Goal: Check status: Check status

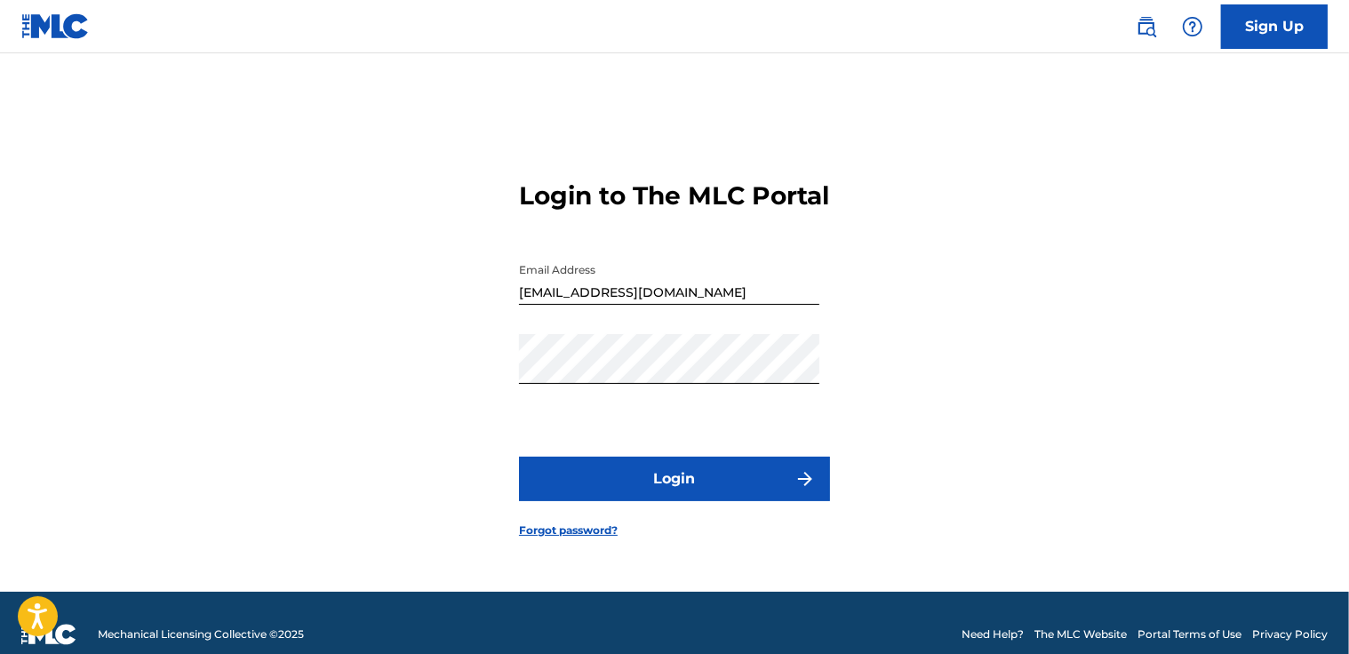
click at [697, 500] on button "Login" at bounding box center [674, 479] width 311 height 44
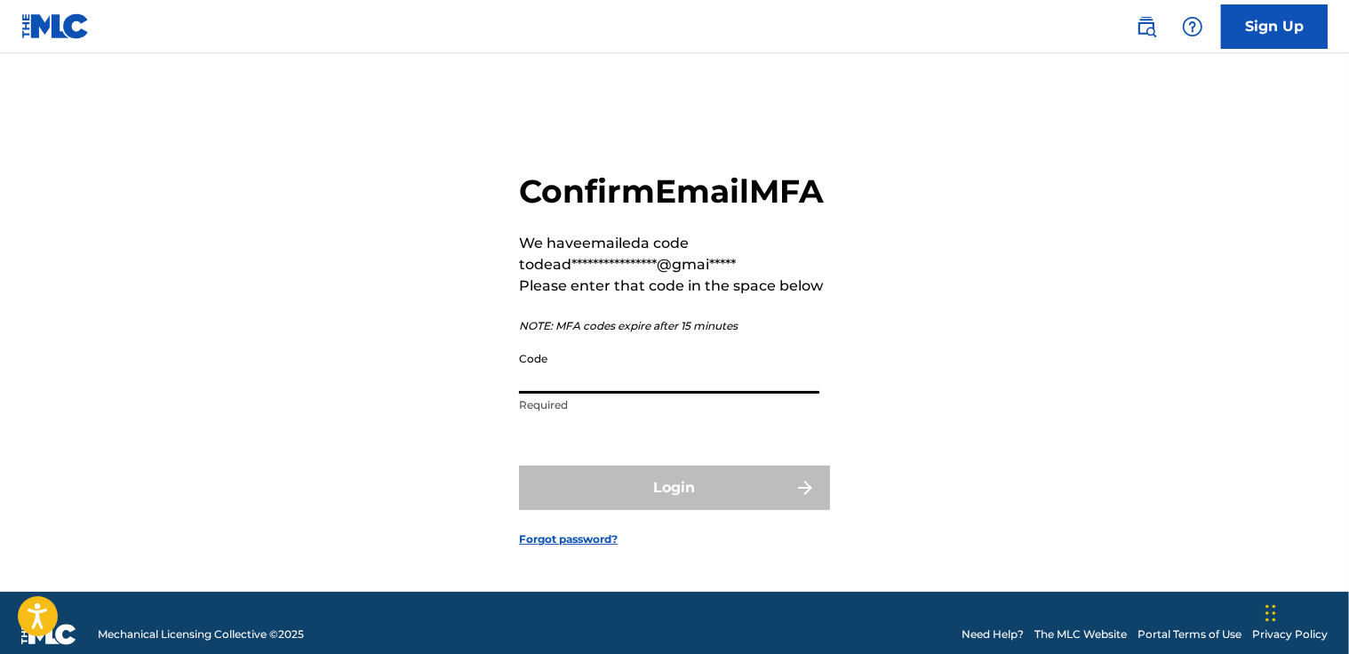
click at [600, 394] on input "Code" at bounding box center [669, 368] width 300 height 51
paste input "576478"
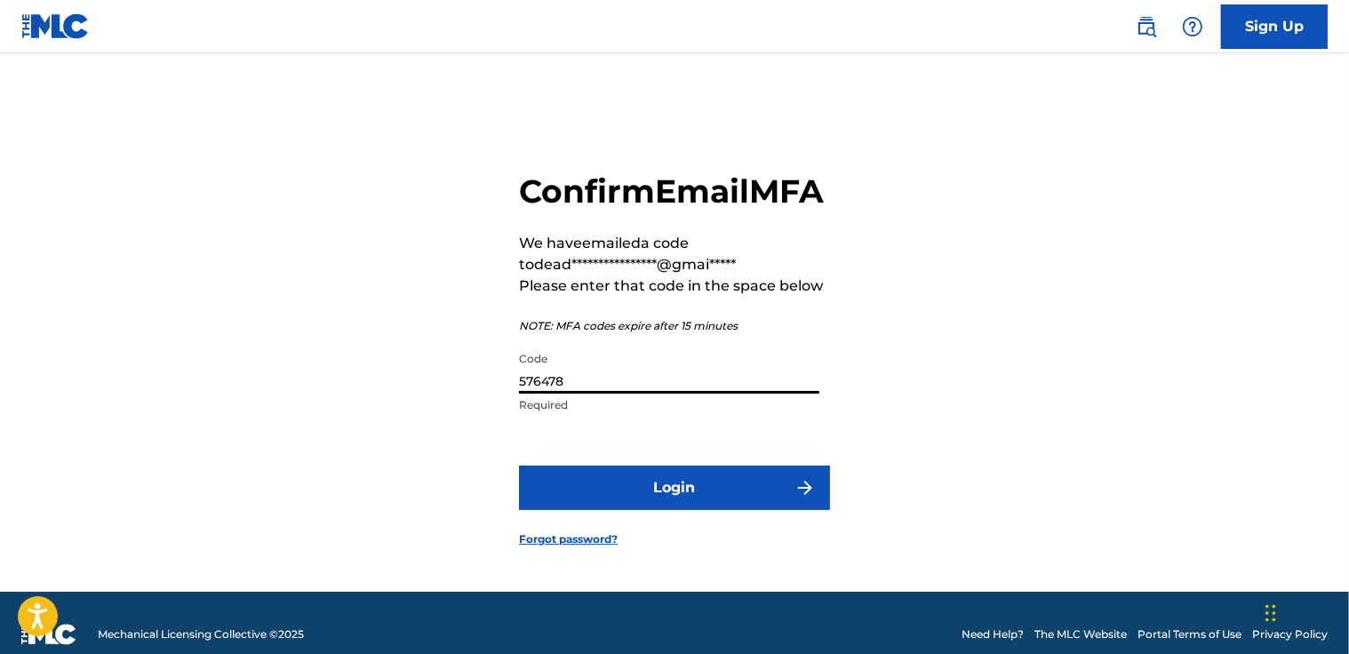
type input "576478"
click at [673, 505] on button "Login" at bounding box center [674, 488] width 311 height 44
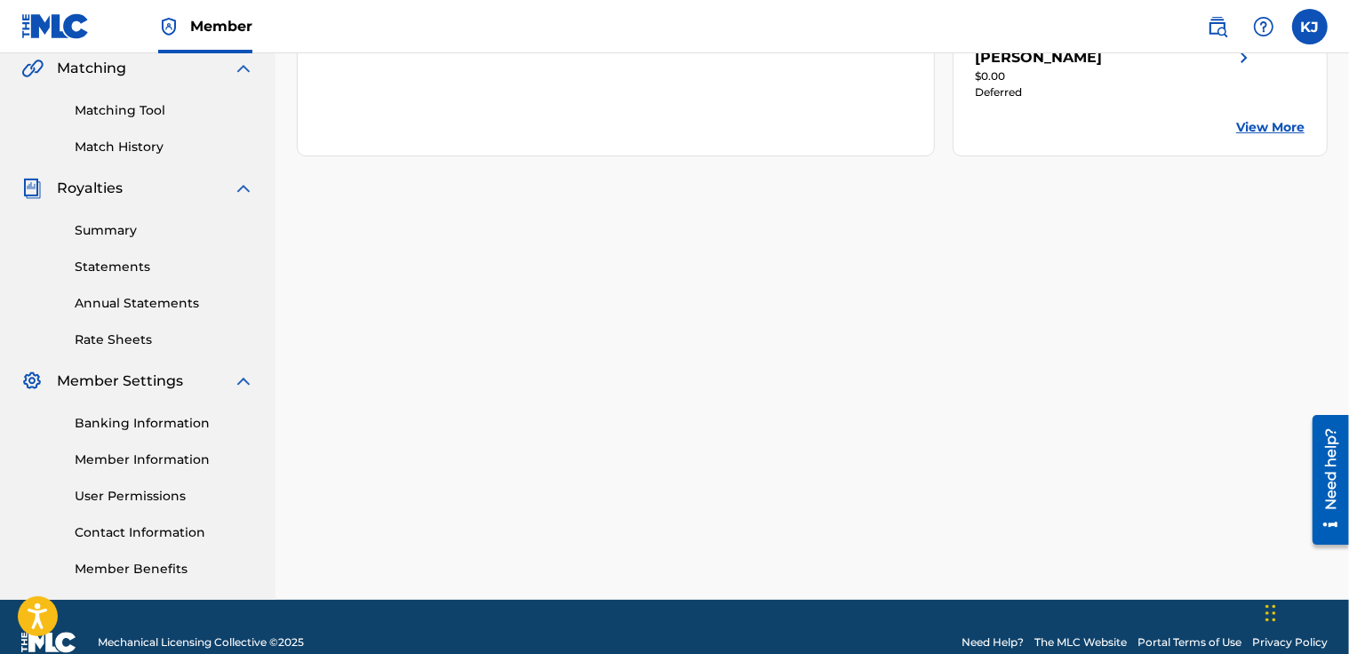
scroll to position [447, 0]
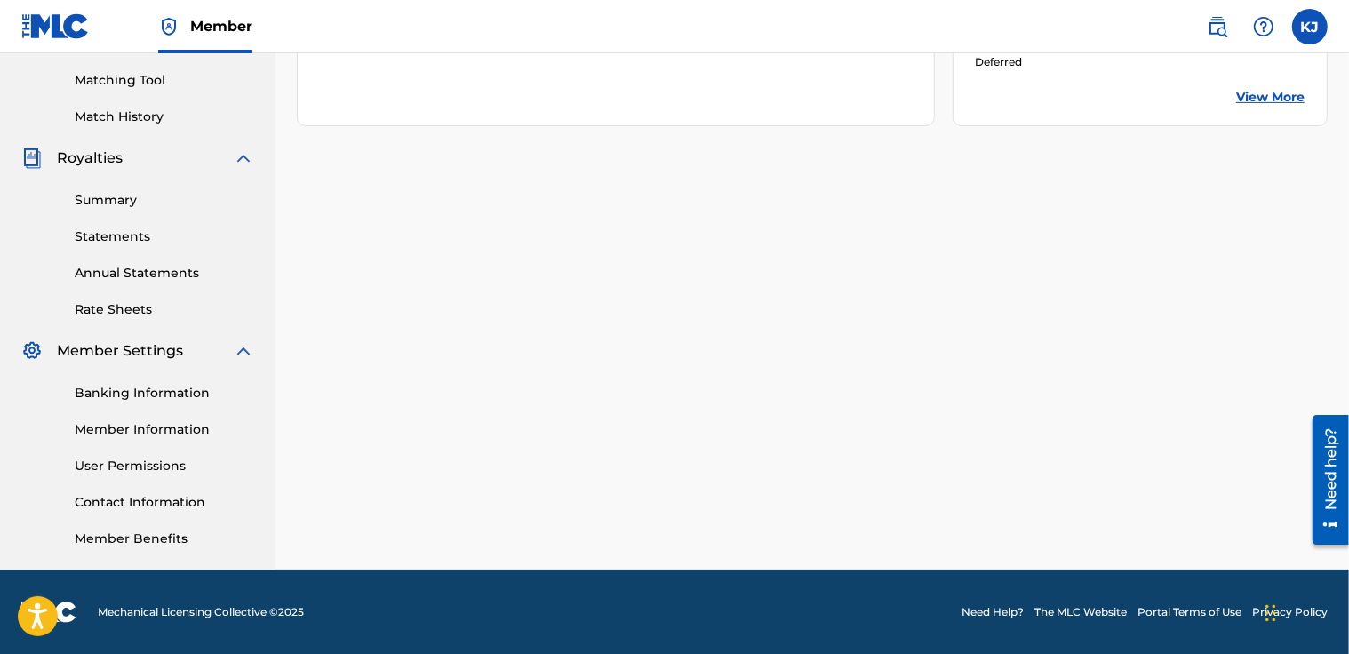
click at [184, 388] on link "Banking Information" at bounding box center [165, 393] width 180 height 19
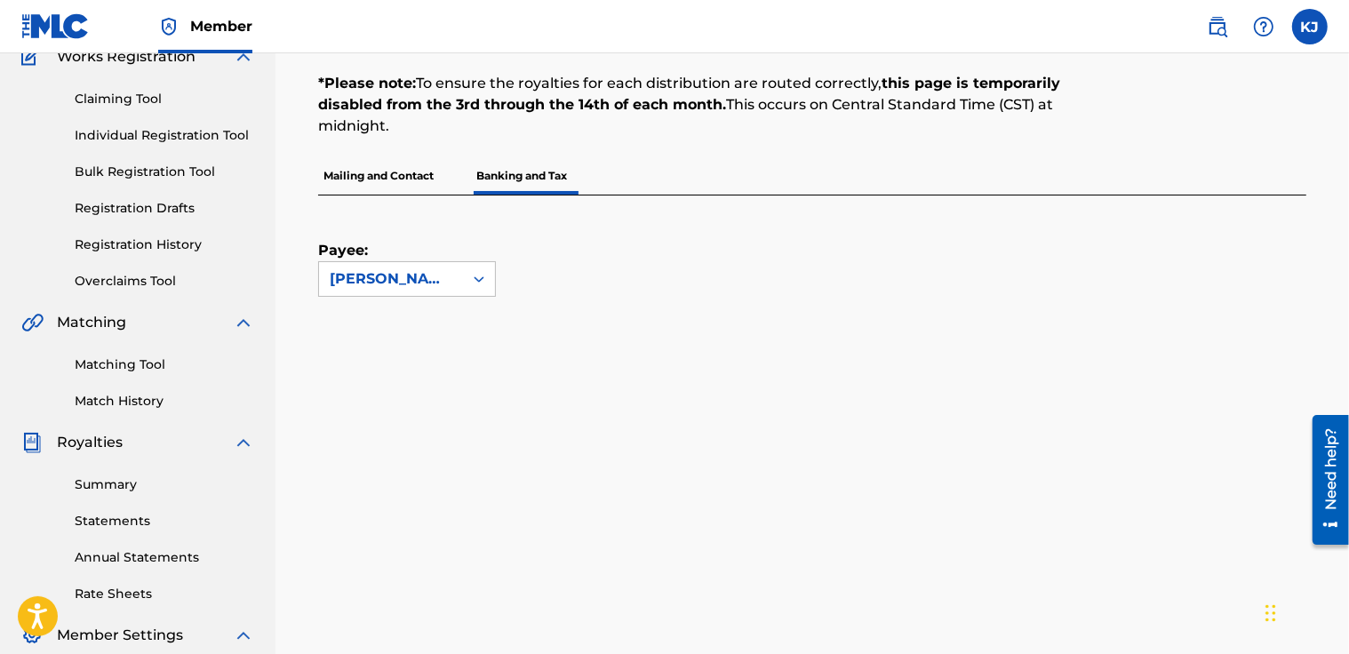
scroll to position [156, 0]
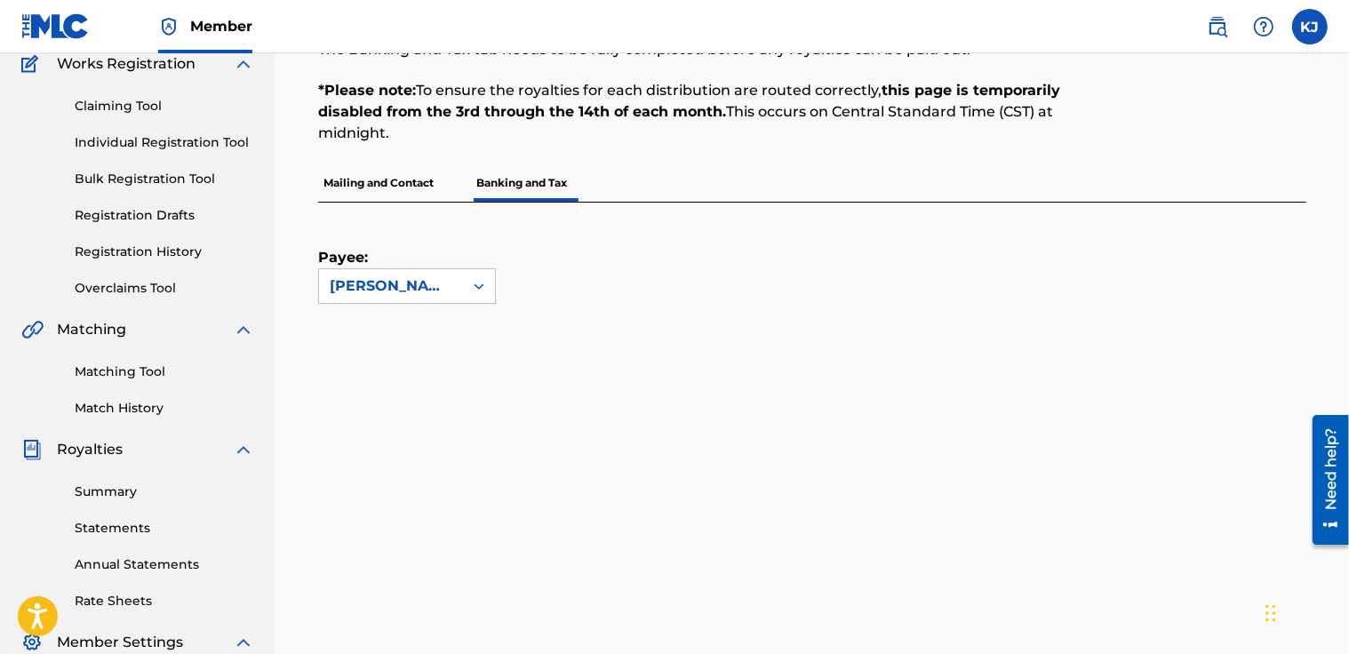
click at [116, 493] on link "Summary" at bounding box center [165, 492] width 180 height 19
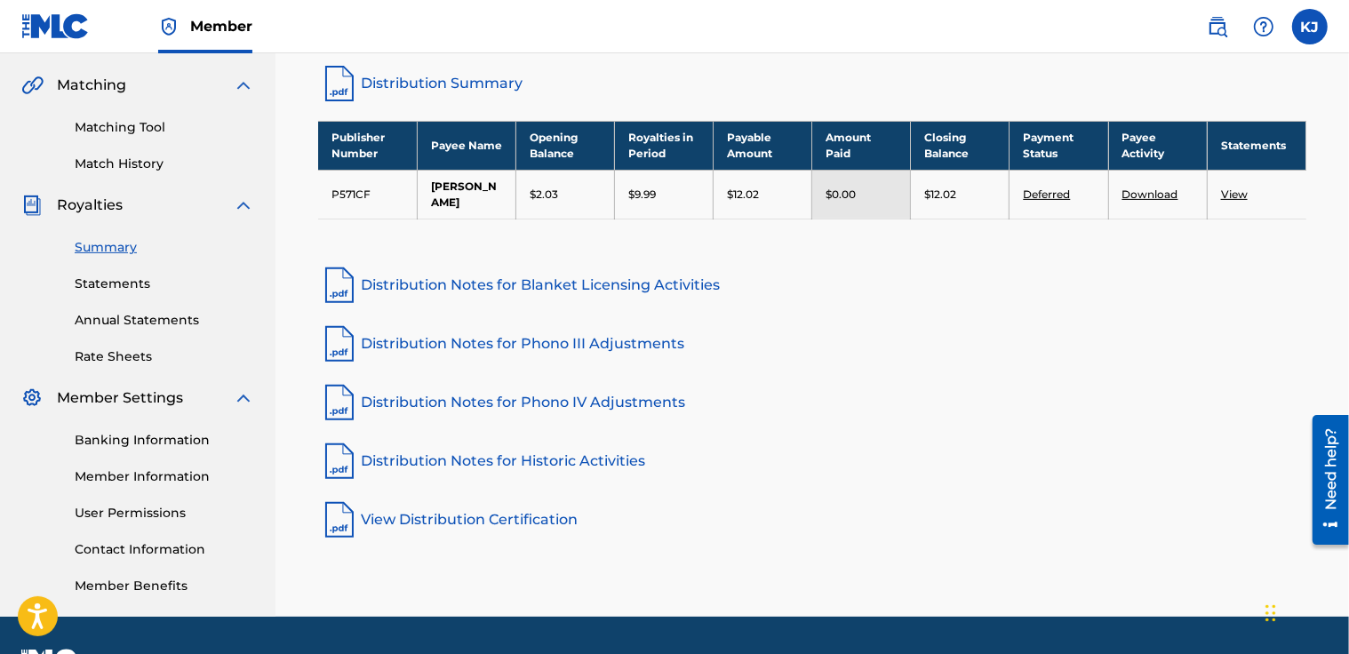
scroll to position [447, 0]
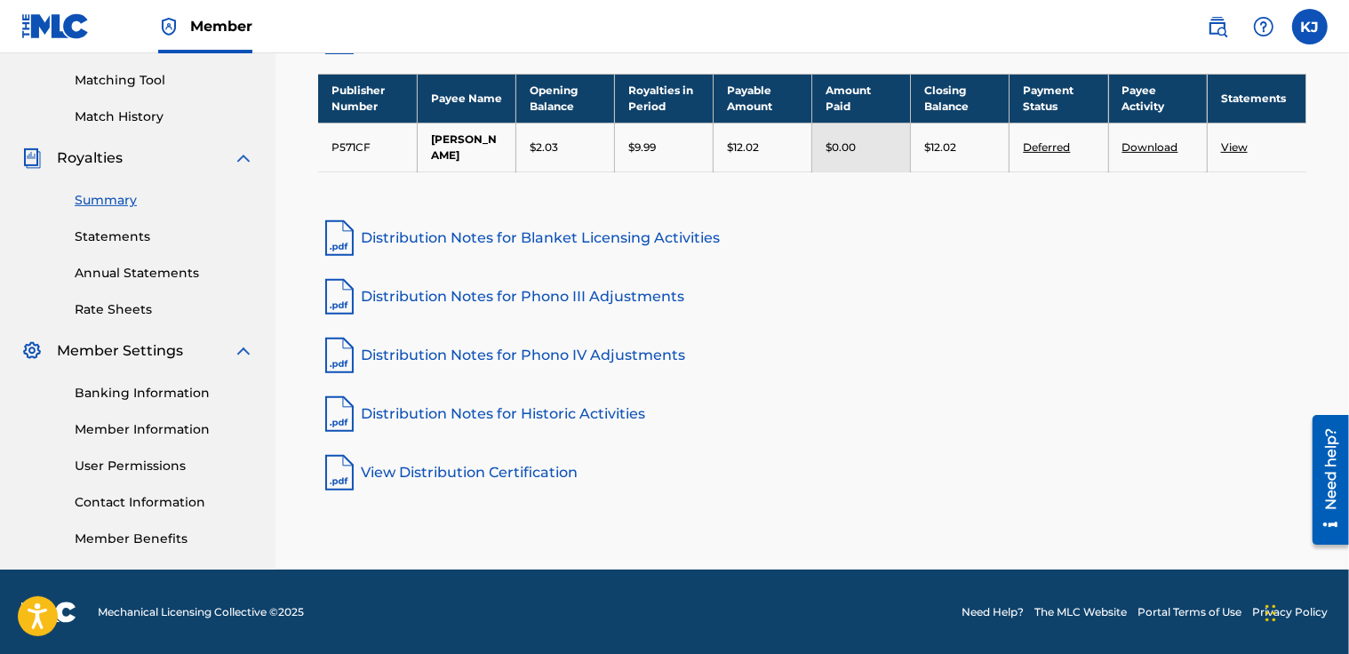
click at [184, 394] on link "Banking Information" at bounding box center [165, 393] width 180 height 19
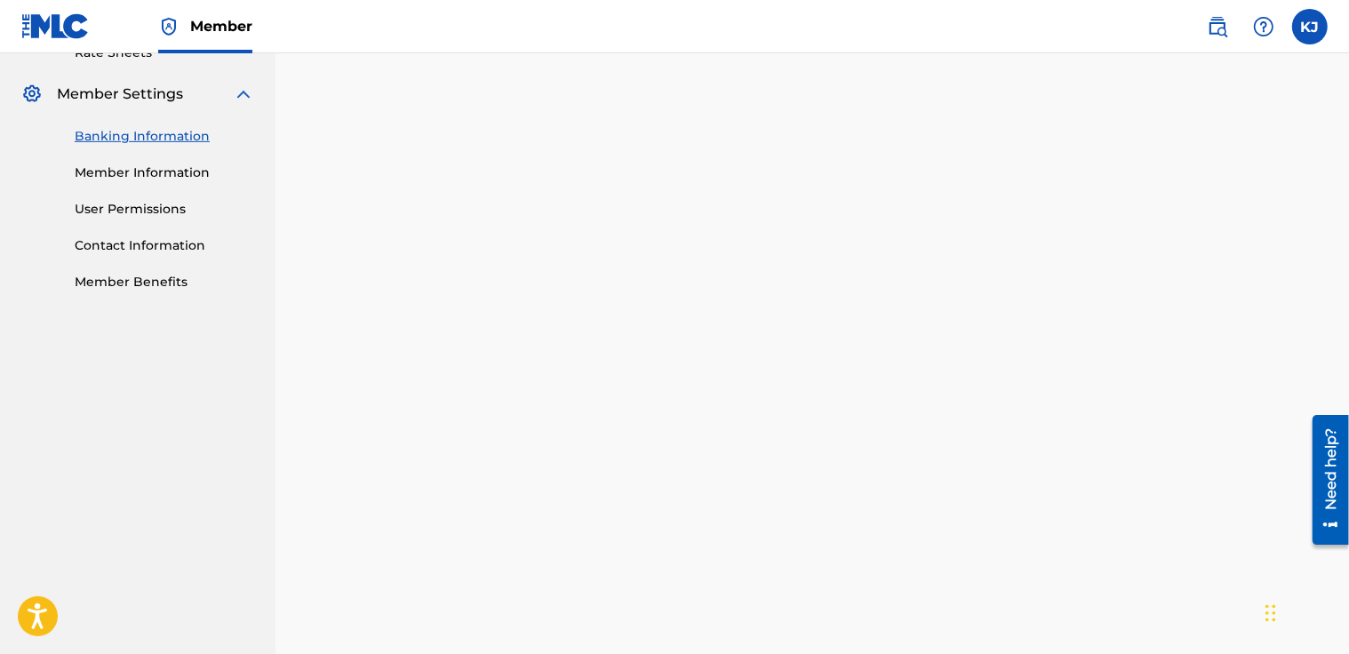
scroll to position [705, 0]
click at [1268, 544] on div "Payee: [PERSON_NAME]" at bounding box center [812, 239] width 988 height 1173
drag, startPoint x: 1348, startPoint y: 307, endPoint x: 1354, endPoint y: 356, distance: 50.2
drag, startPoint x: 1278, startPoint y: 306, endPoint x: 1354, endPoint y: 303, distance: 75.6
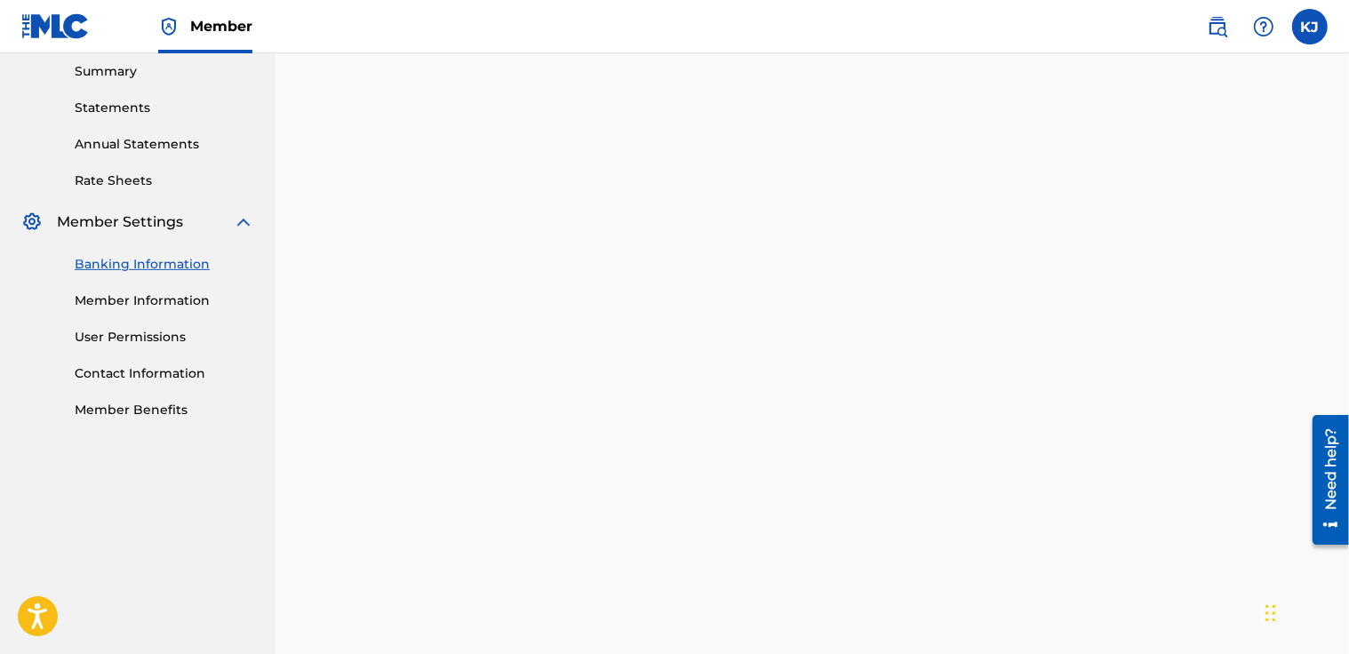
scroll to position [604, 0]
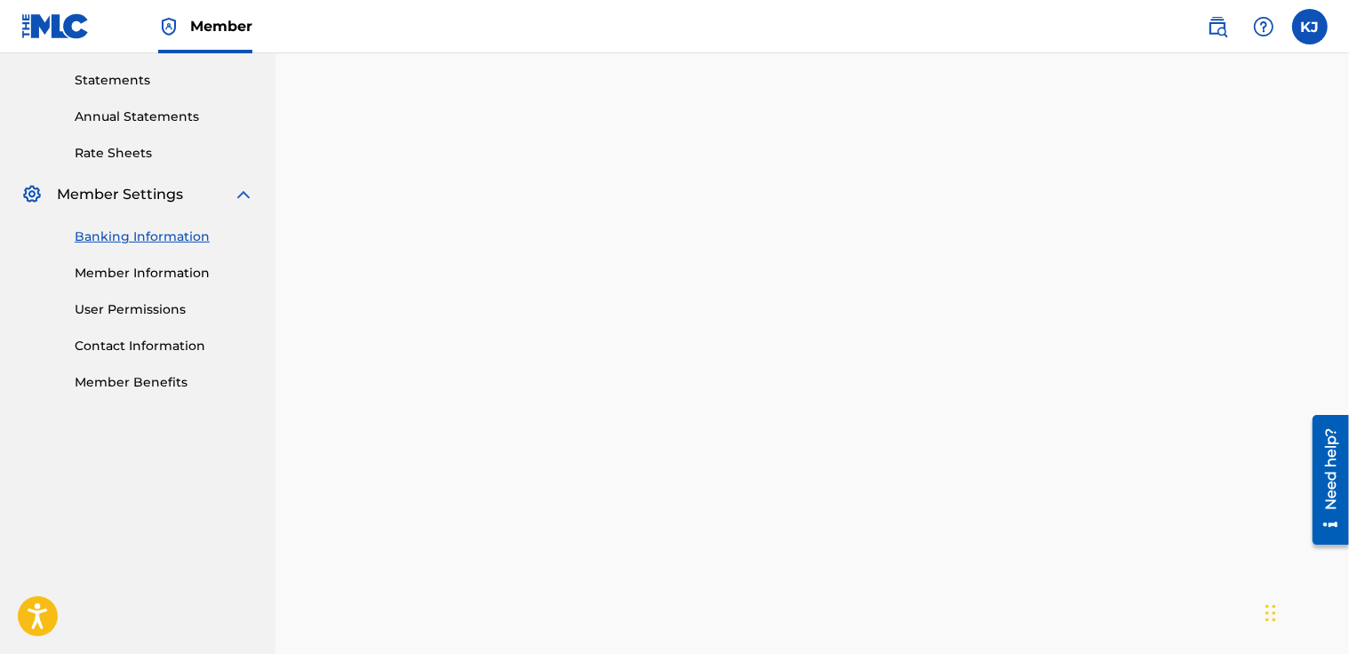
click at [1347, 60] on div "Banking and Tax The Banking and Tax tab needs to be fully completed before any …" at bounding box center [813, 558] width 1074 height 2128
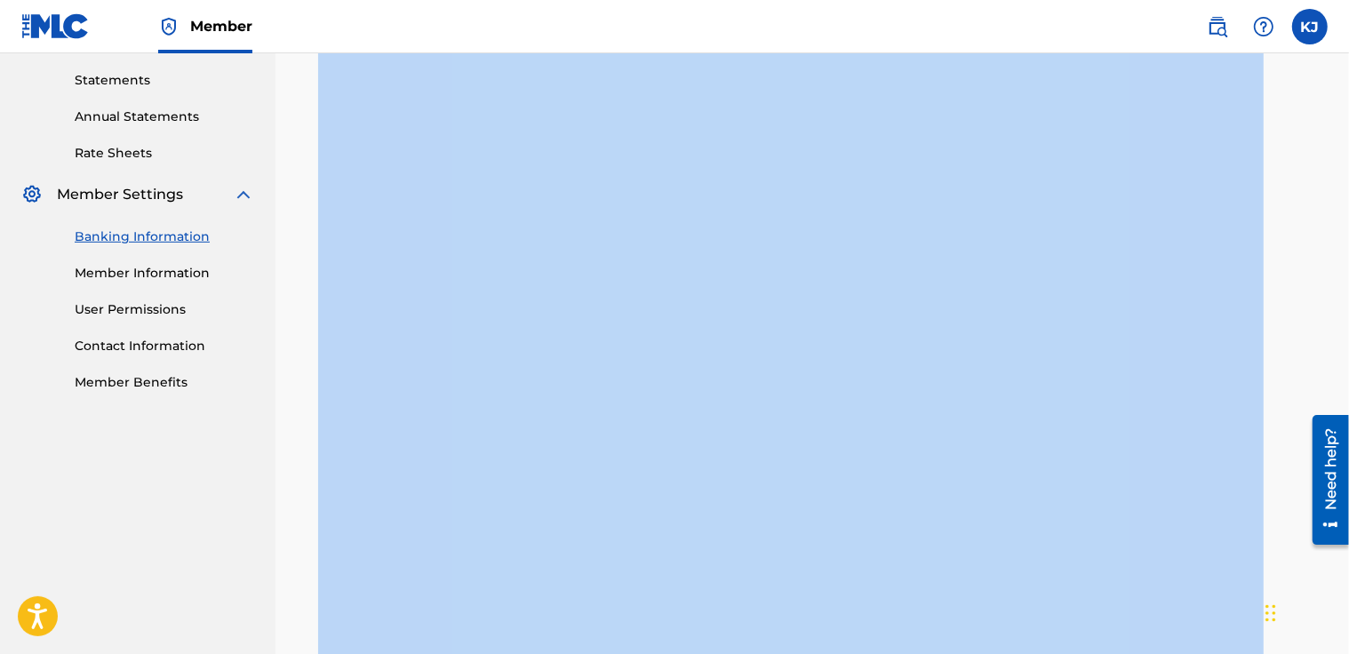
click at [1347, 60] on div "Banking and Tax The Banking and Tax tab needs to be fully completed before any …" at bounding box center [813, 558] width 1074 height 2128
click at [1307, 135] on div "Banking and Tax The Banking and Tax tab needs to be fully completed before any …" at bounding box center [812, 603] width 1031 height 2128
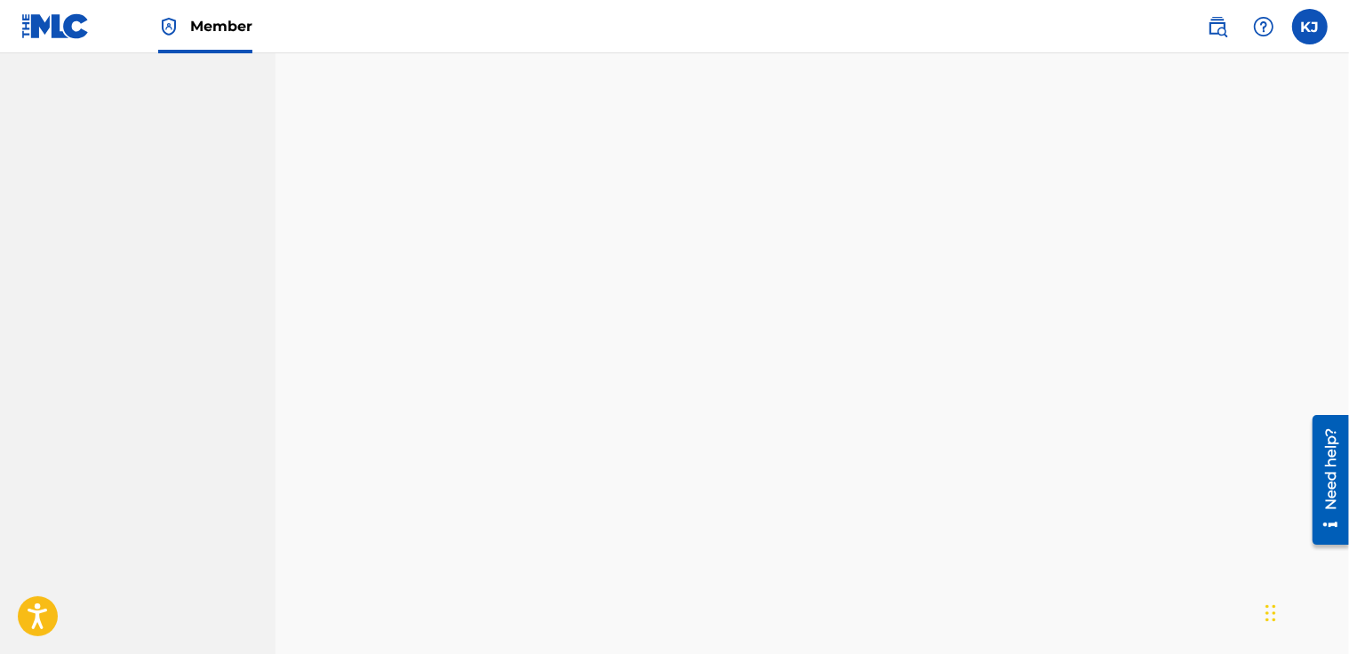
scroll to position [1652, 0]
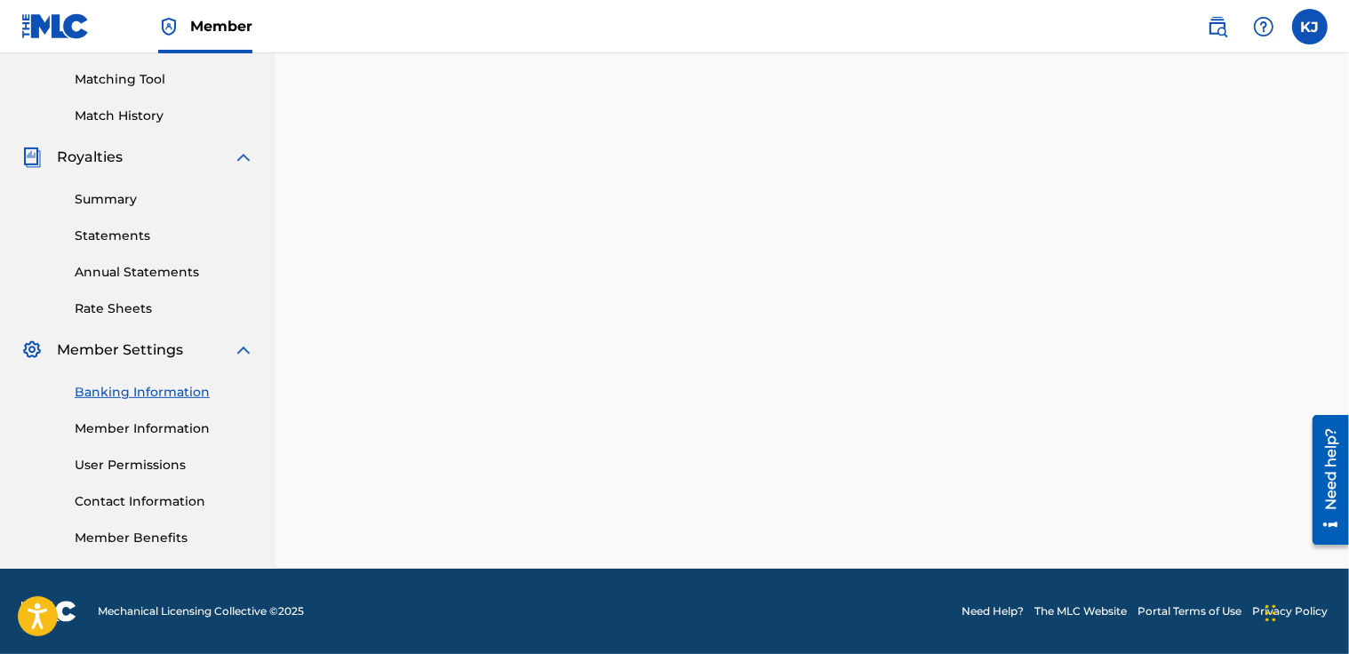
scroll to position [447, 0]
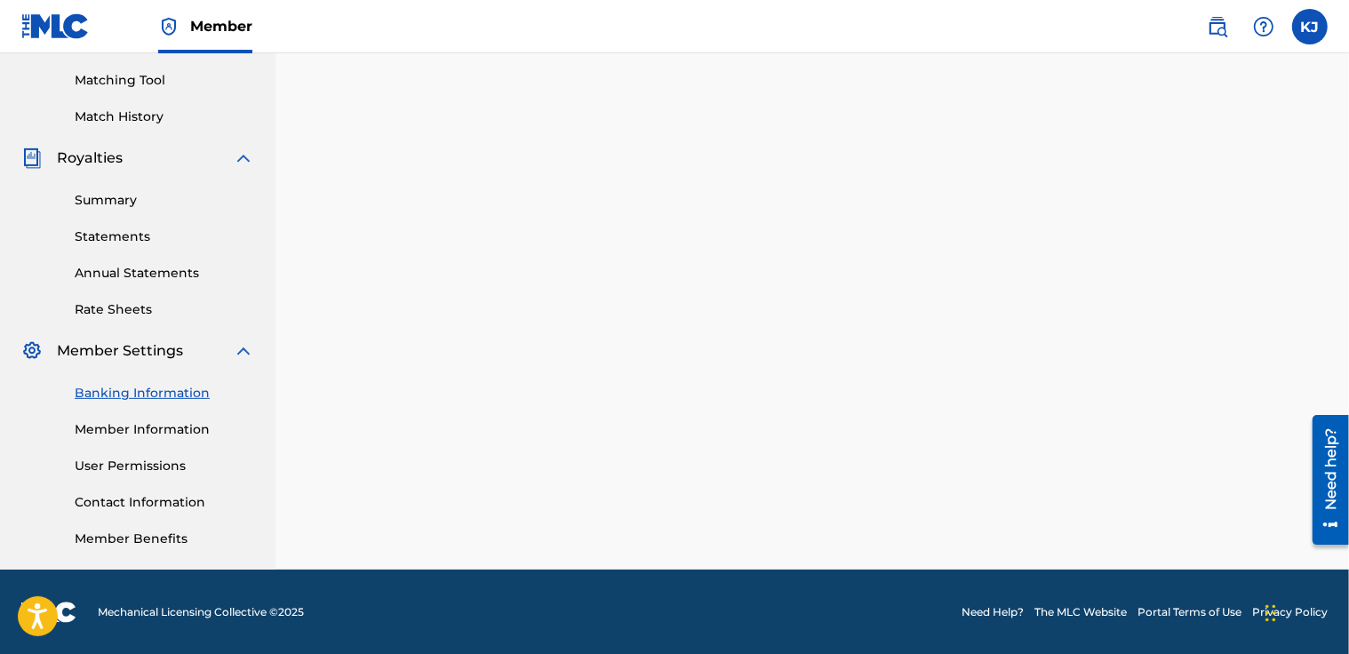
click at [118, 204] on link "Summary" at bounding box center [165, 200] width 180 height 19
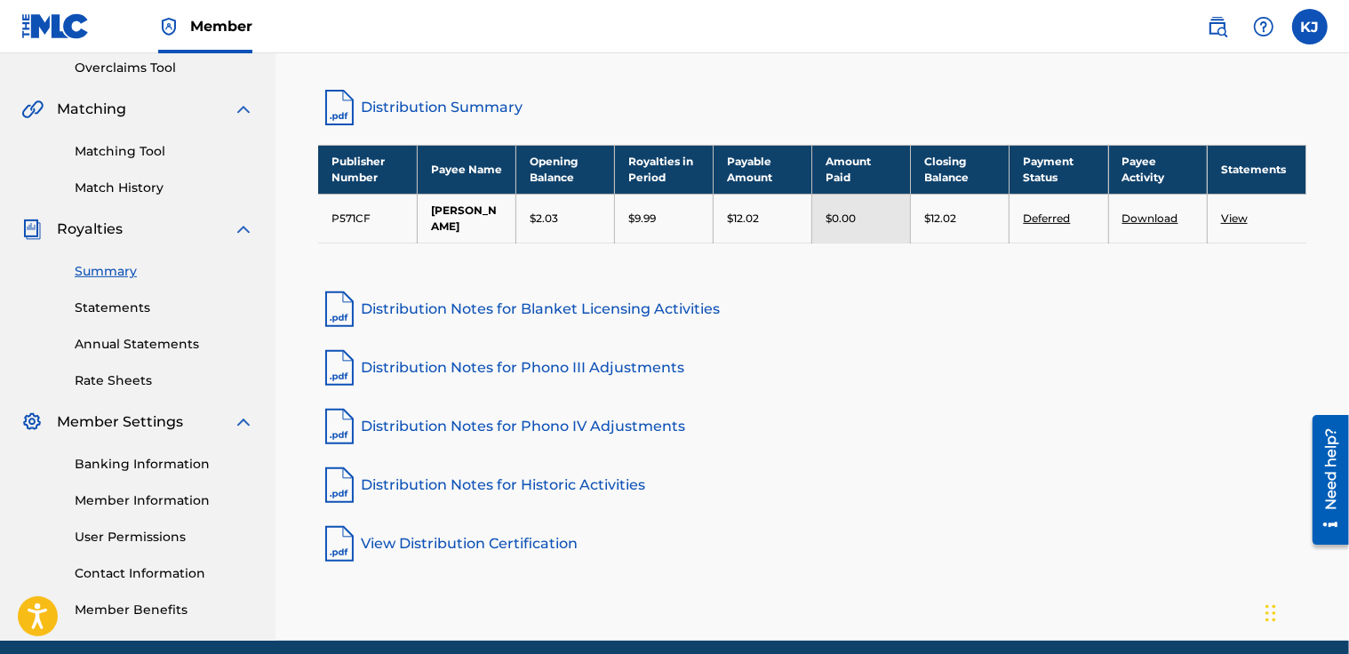
scroll to position [375, 0]
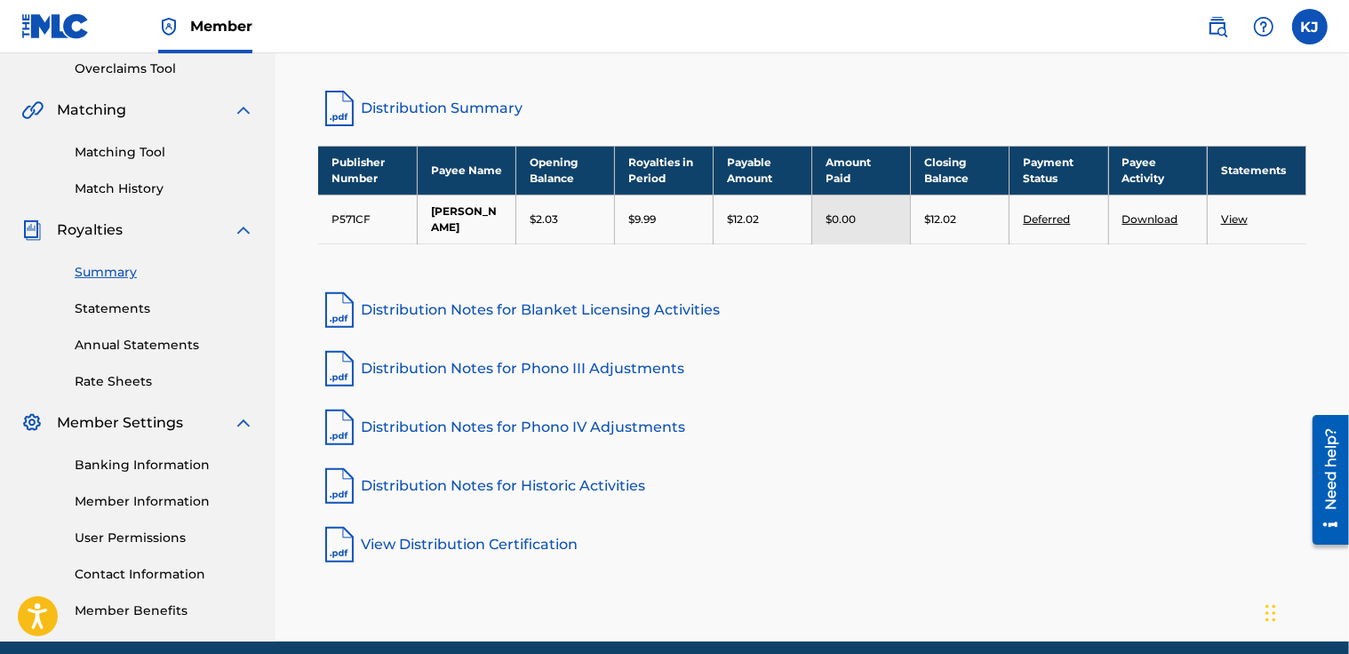
click at [1043, 212] on link "Deferred" at bounding box center [1046, 218] width 47 height 13
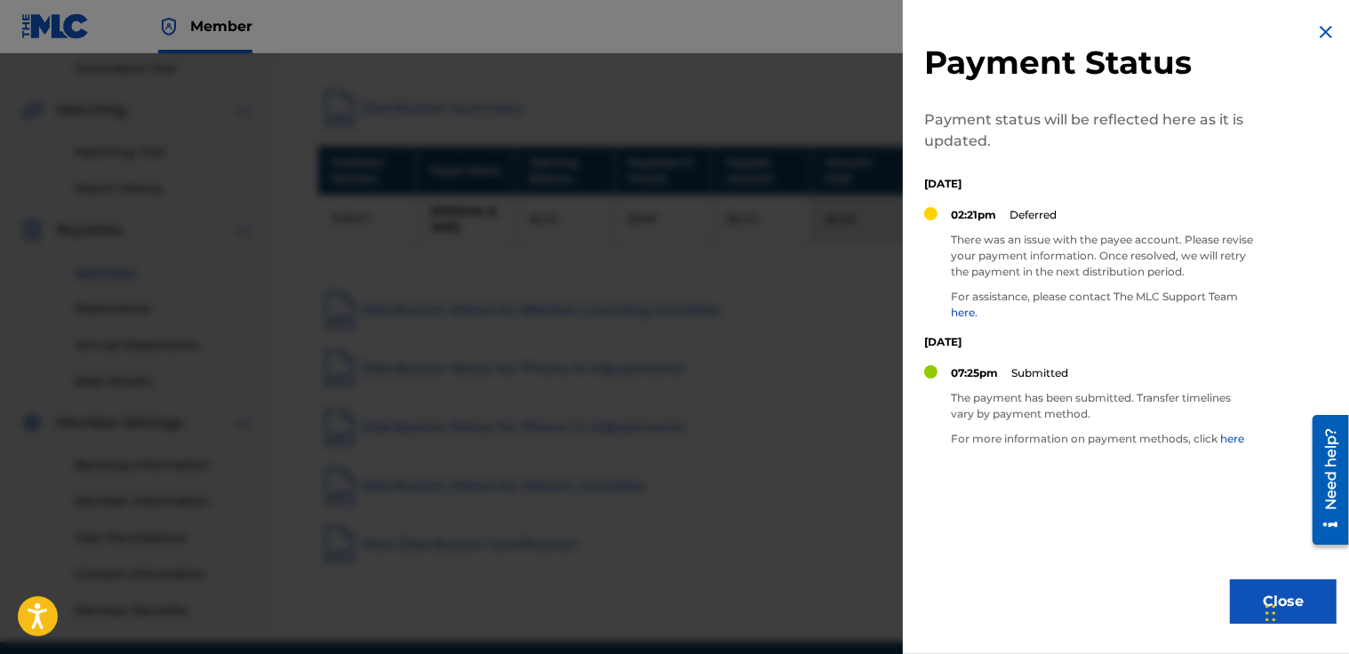
click at [1250, 589] on button "Close" at bounding box center [1283, 602] width 107 height 44
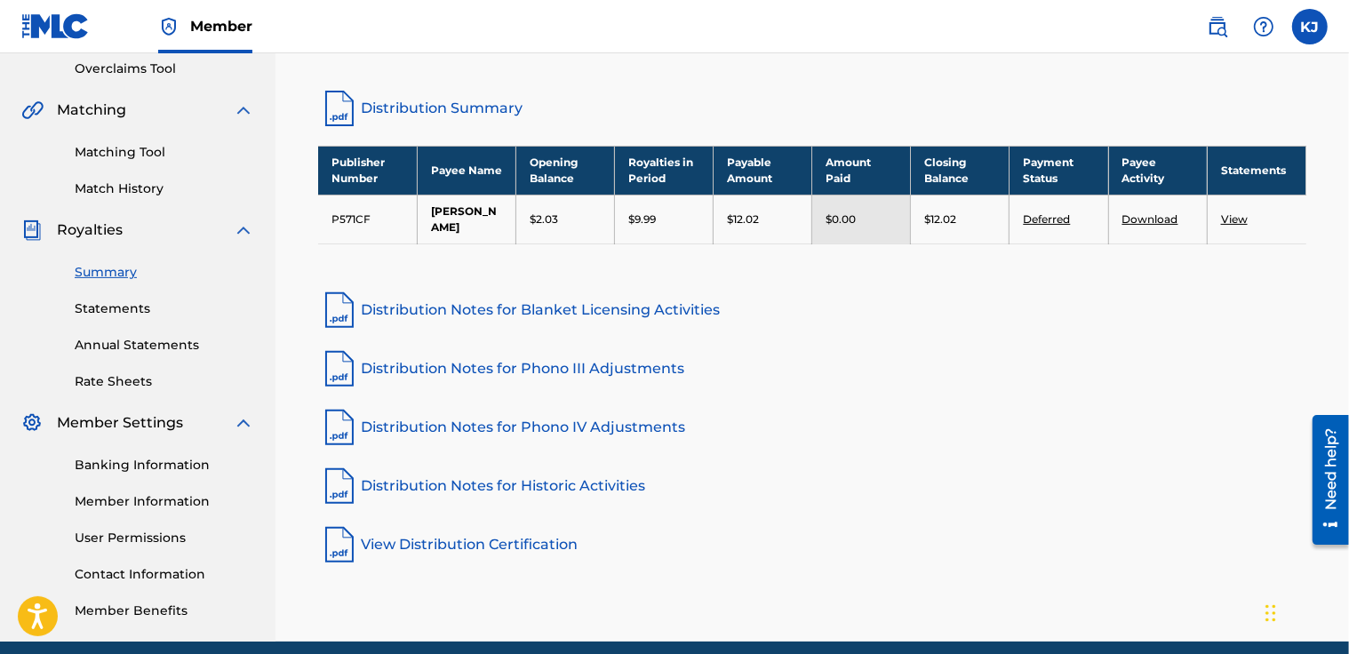
click at [198, 458] on link "Banking Information" at bounding box center [165, 465] width 180 height 19
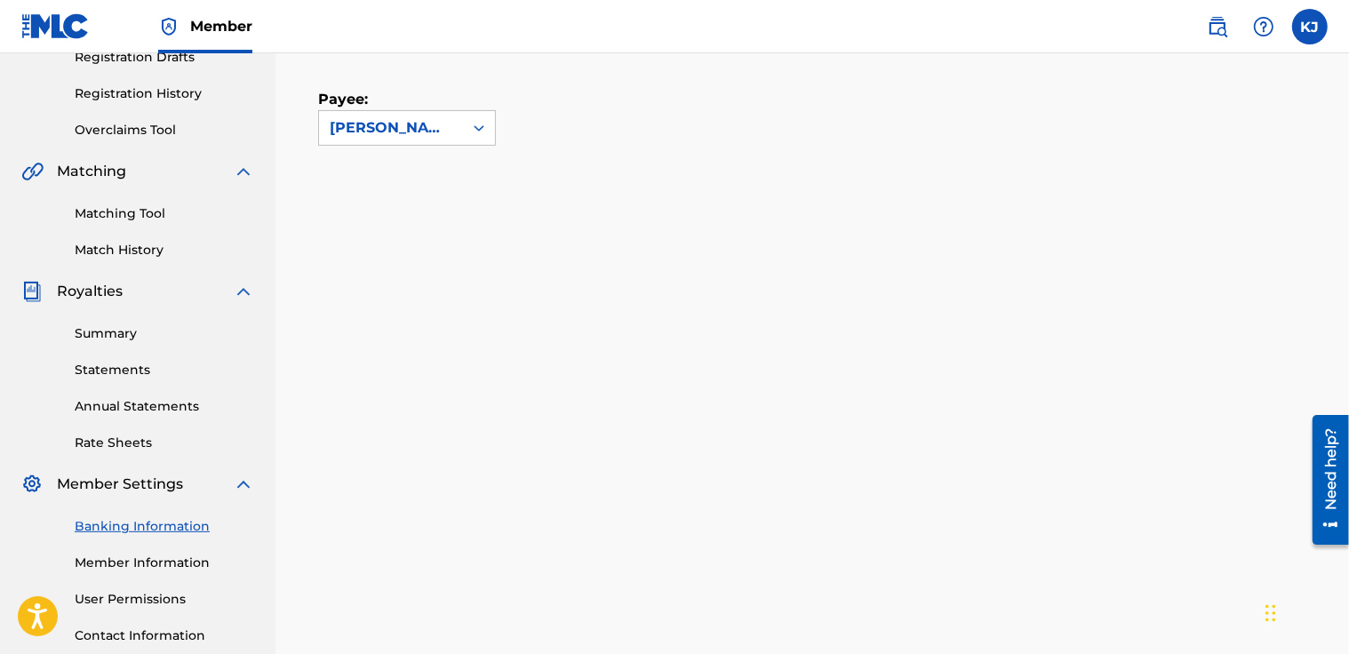
scroll to position [335, 0]
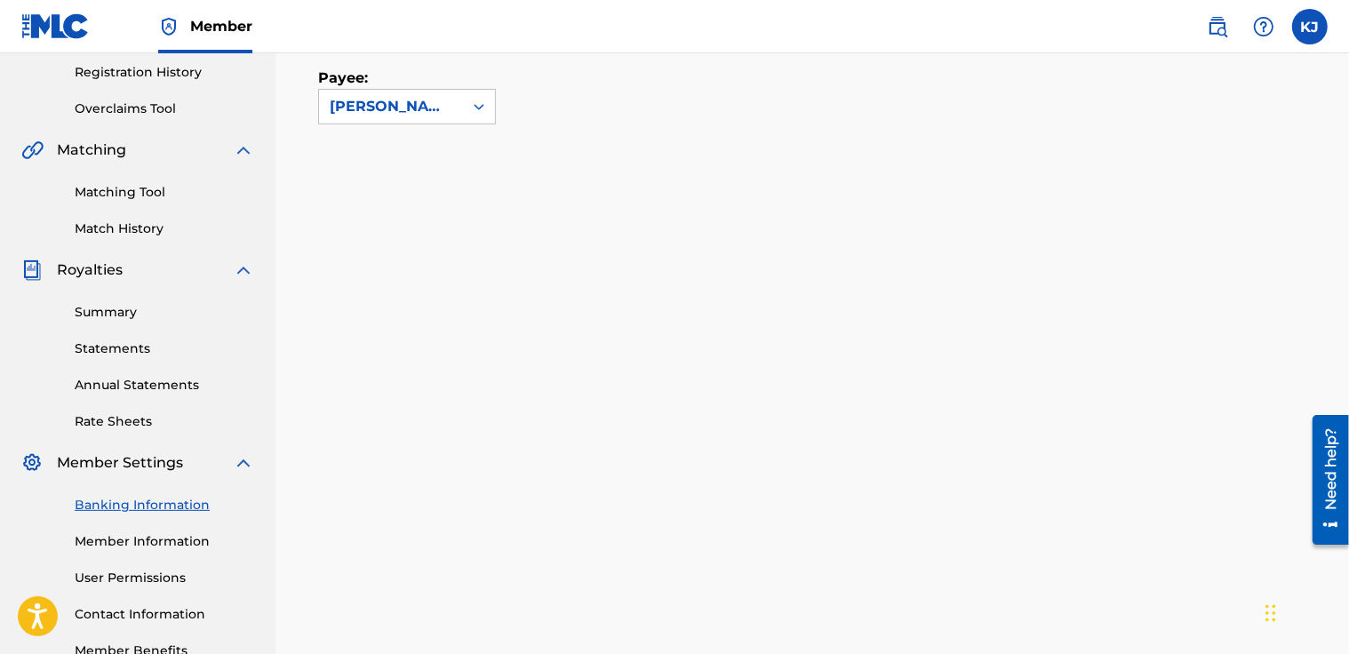
click at [116, 340] on link "Statements" at bounding box center [165, 349] width 180 height 19
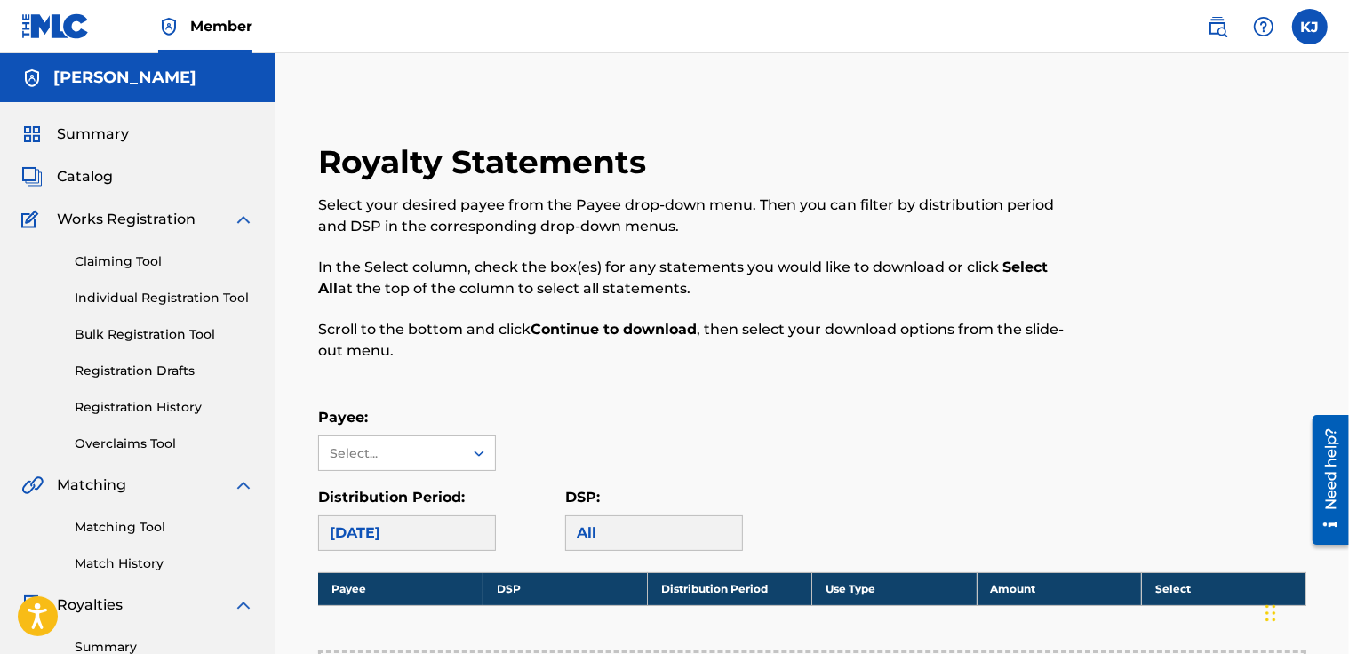
drag, startPoint x: 1348, startPoint y: 109, endPoint x: 1354, endPoint y: 295, distance: 185.9
click at [1348, 295] on html "Accessibility Screen-Reader Guide, Feedback, and Issue Reporting | New window C…" at bounding box center [674, 327] width 1349 height 654
click at [415, 104] on div "Royalty Statements Select your desired payee from the Payee drop-down menu. The…" at bounding box center [812, 660] width 1031 height 1124
click at [479, 458] on icon at bounding box center [479, 453] width 18 height 18
click at [462, 482] on div "[PERSON_NAME]" at bounding box center [407, 493] width 176 height 44
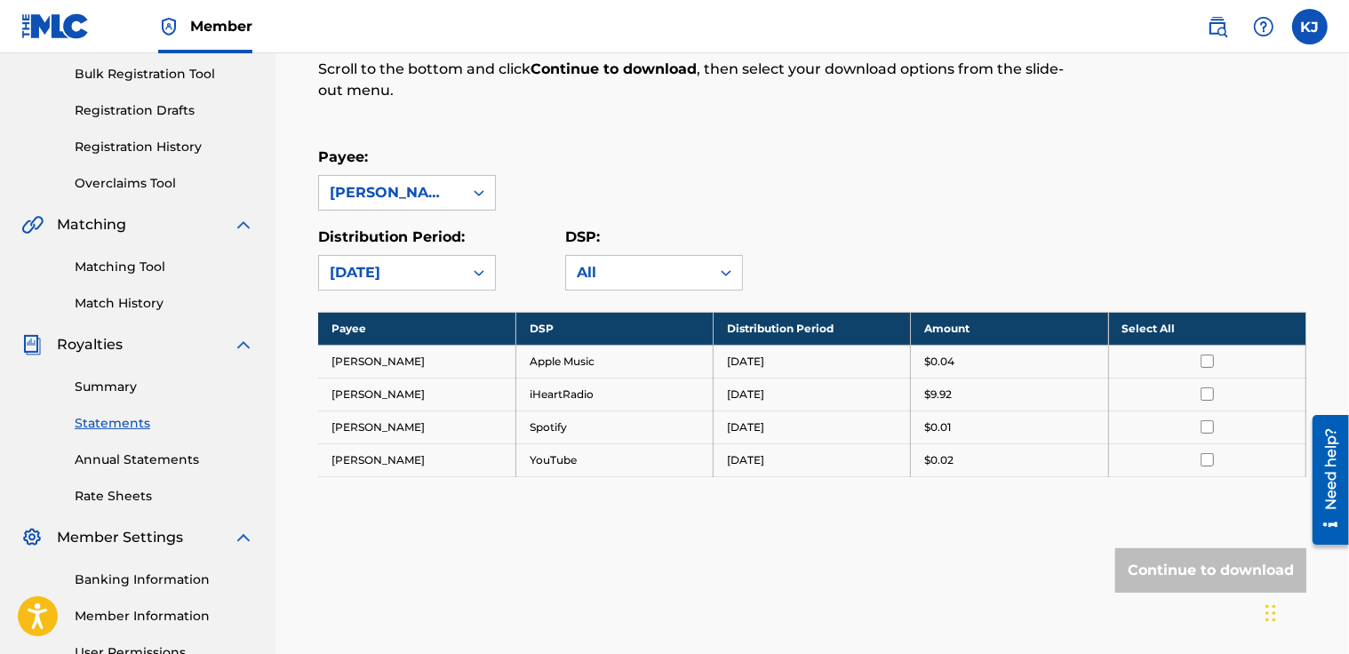
scroll to position [356, 0]
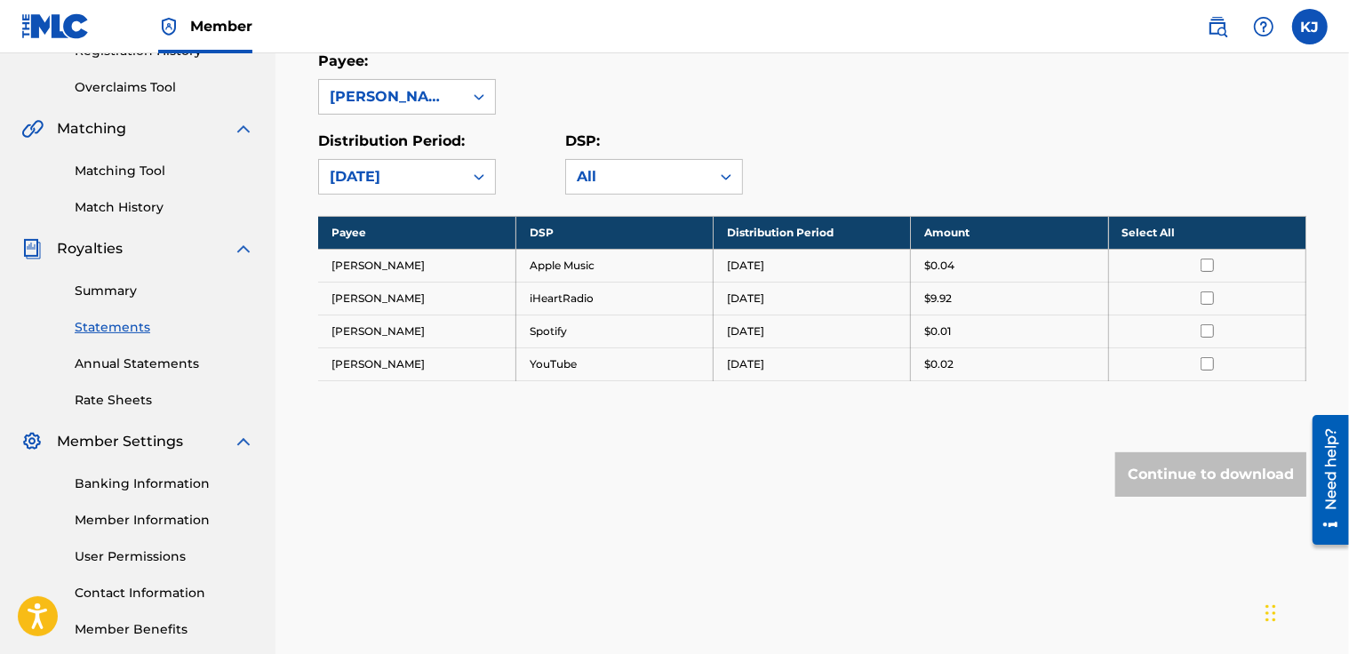
click at [181, 352] on div "Summary Statements Annual Statements Rate Sheets" at bounding box center [137, 335] width 233 height 150
click at [176, 357] on link "Annual Statements" at bounding box center [165, 364] width 180 height 19
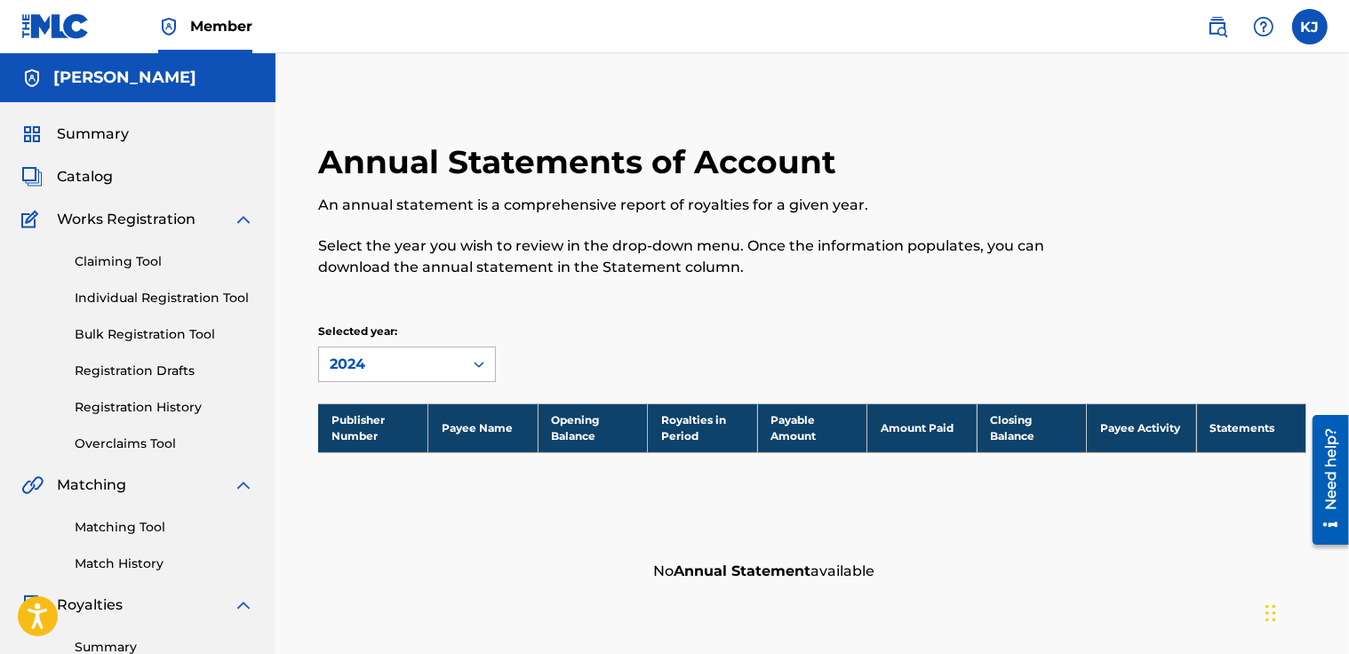
click at [475, 367] on icon at bounding box center [479, 365] width 18 height 18
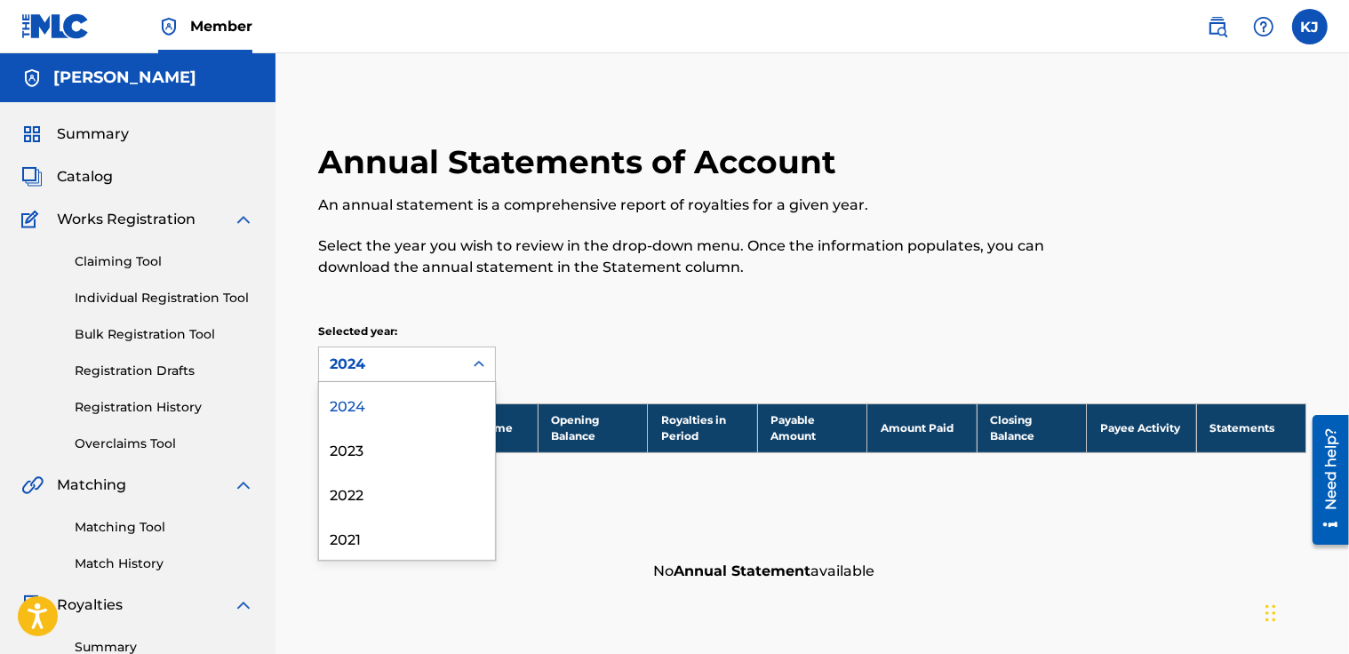
click at [618, 297] on div "Annual Statements of Account An annual statement is a comprehensive report of r…" at bounding box center [698, 220] width 761 height 156
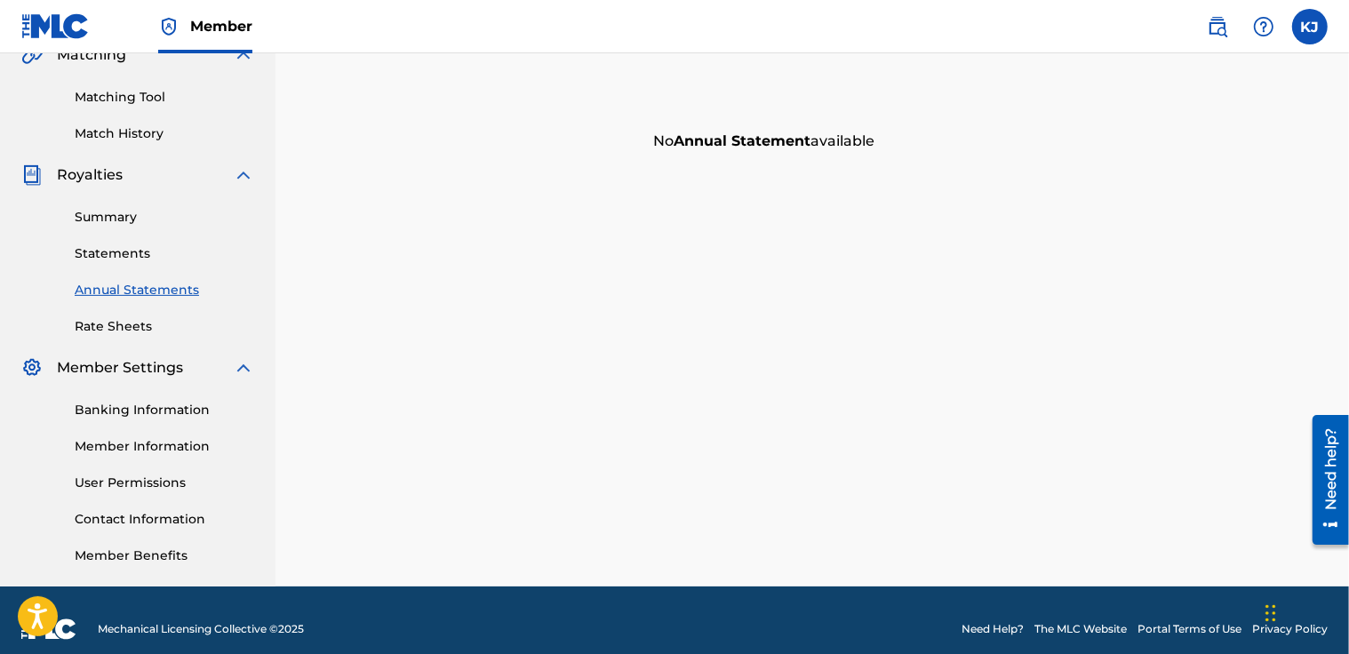
scroll to position [432, 0]
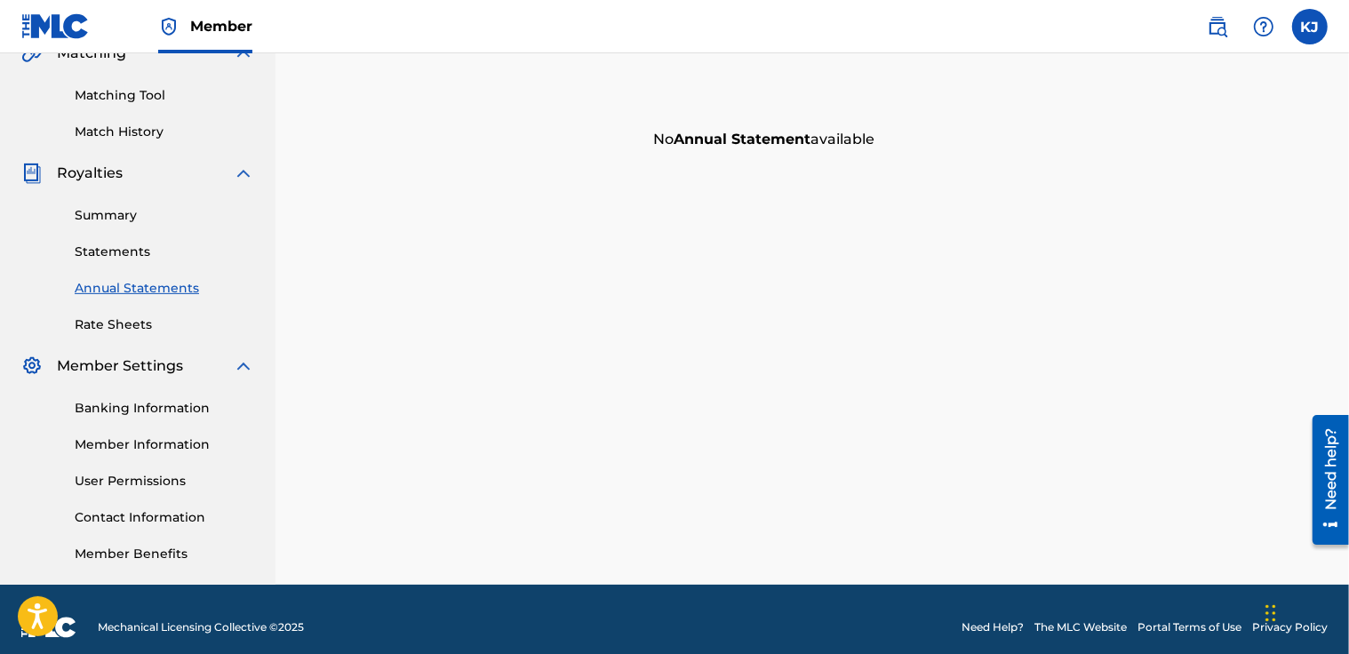
click at [135, 202] on div "Summary Statements Annual Statements Rate Sheets" at bounding box center [137, 259] width 233 height 150
click at [127, 207] on link "Summary" at bounding box center [165, 215] width 180 height 19
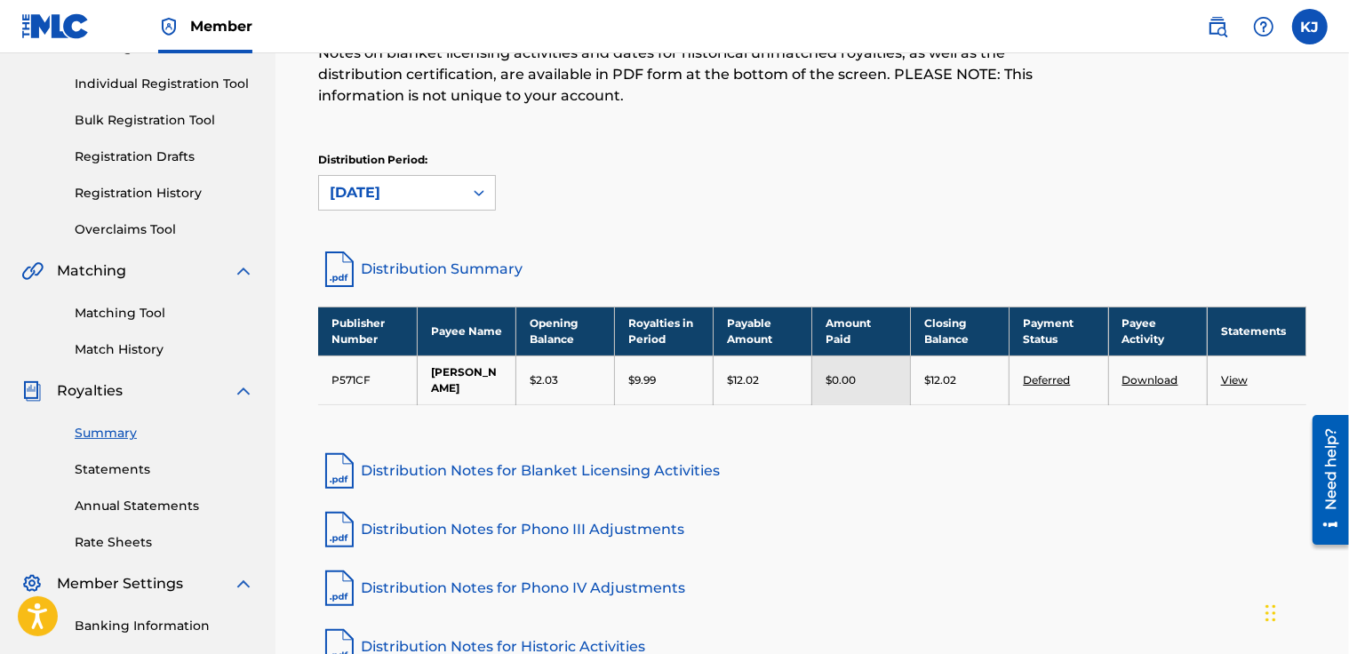
scroll to position [213, 0]
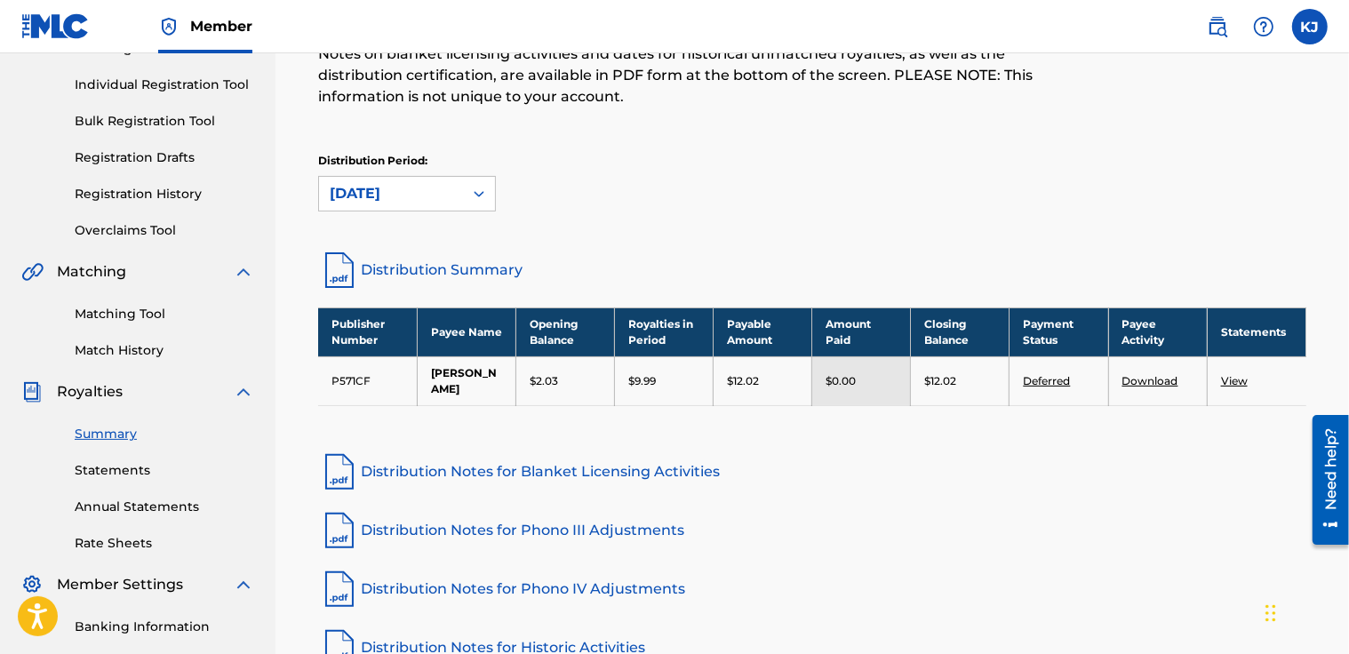
click at [455, 261] on link "Distribution Summary" at bounding box center [812, 270] width 988 height 43
click at [1057, 381] on link "Deferred" at bounding box center [1046, 380] width 47 height 13
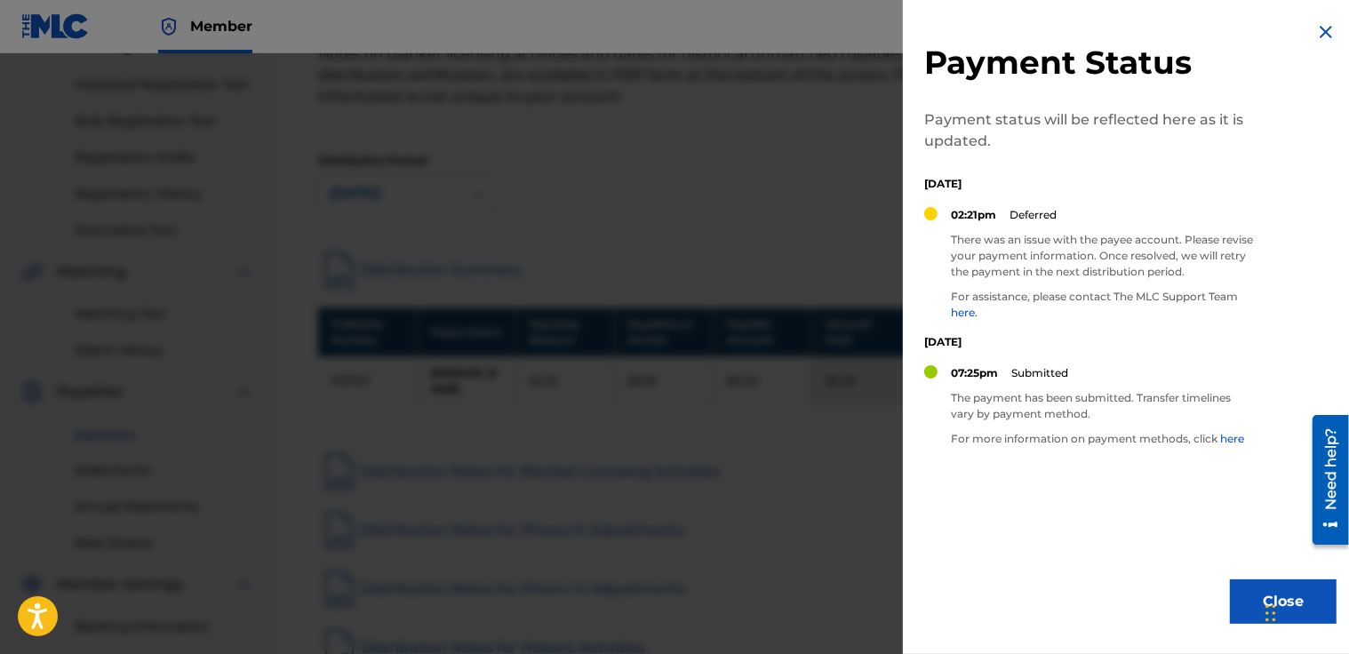
click at [1323, 31] on img at bounding box center [1326, 31] width 21 height 21
